Goal: Transaction & Acquisition: Purchase product/service

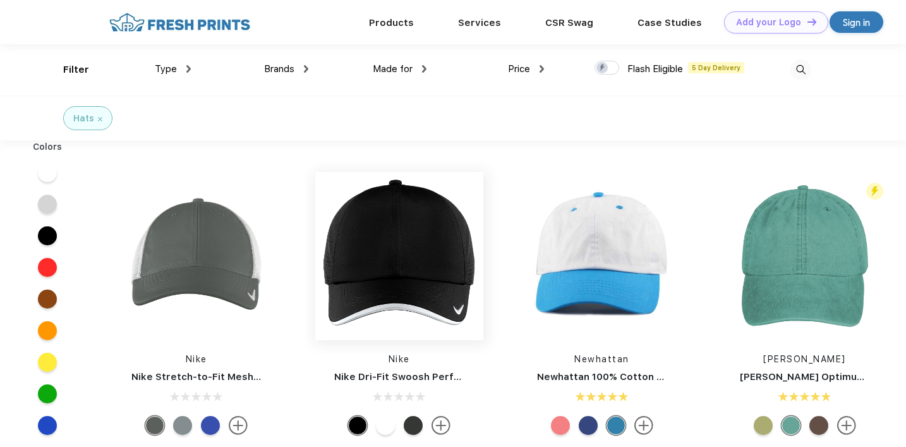
click at [399, 231] on img at bounding box center [399, 256] width 168 height 168
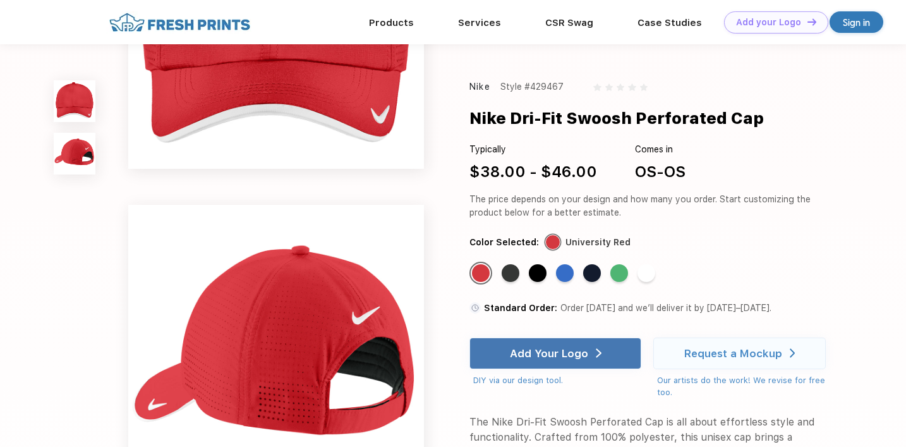
scroll to position [181, 0]
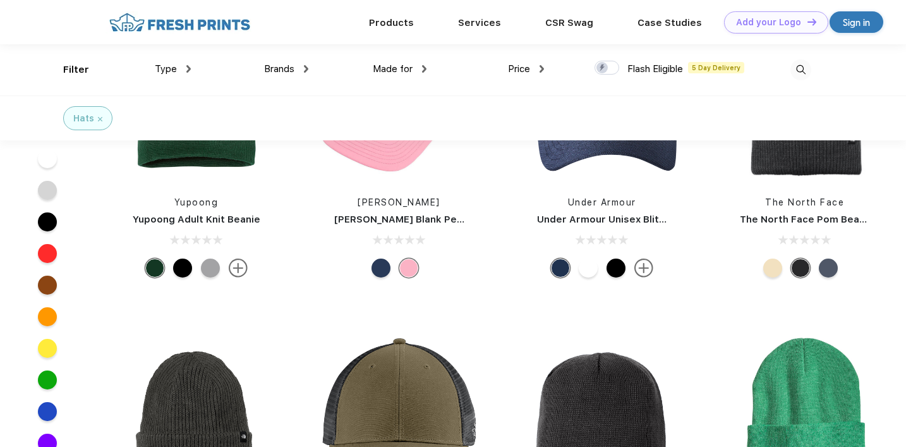
scroll to position [5054, 0]
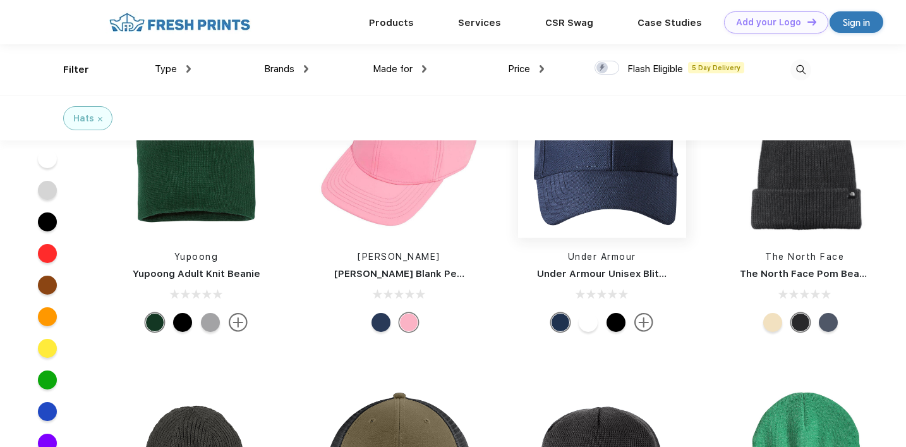
click at [612, 202] on img at bounding box center [602, 153] width 168 height 168
